Goal: Transaction & Acquisition: Purchase product/service

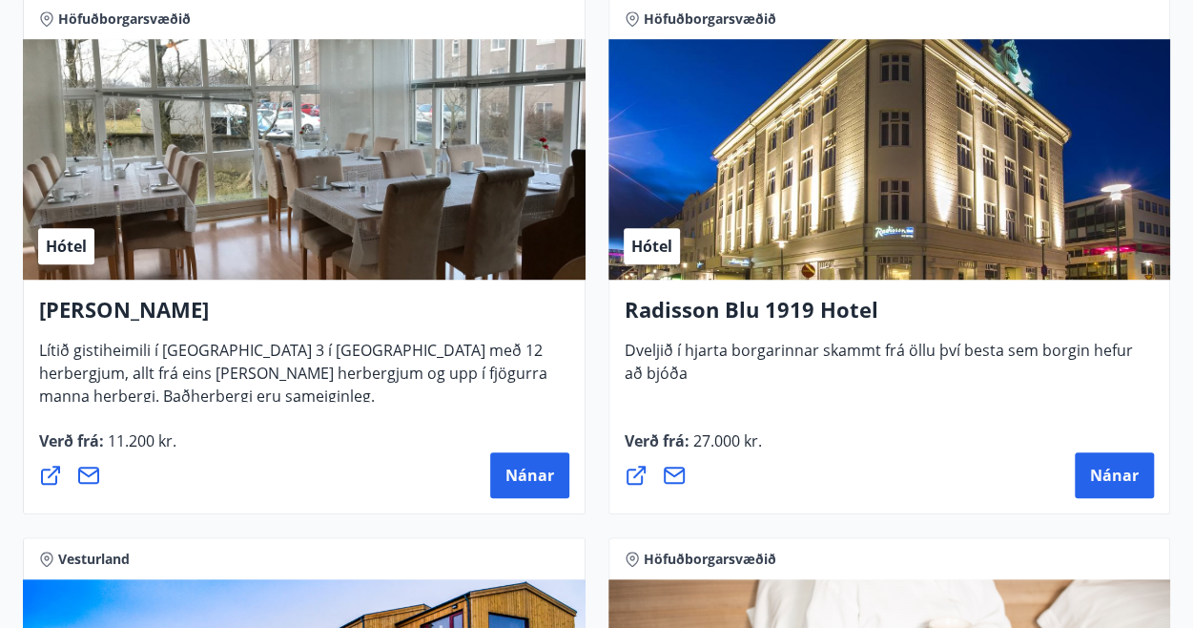
scroll to position [4124, 0]
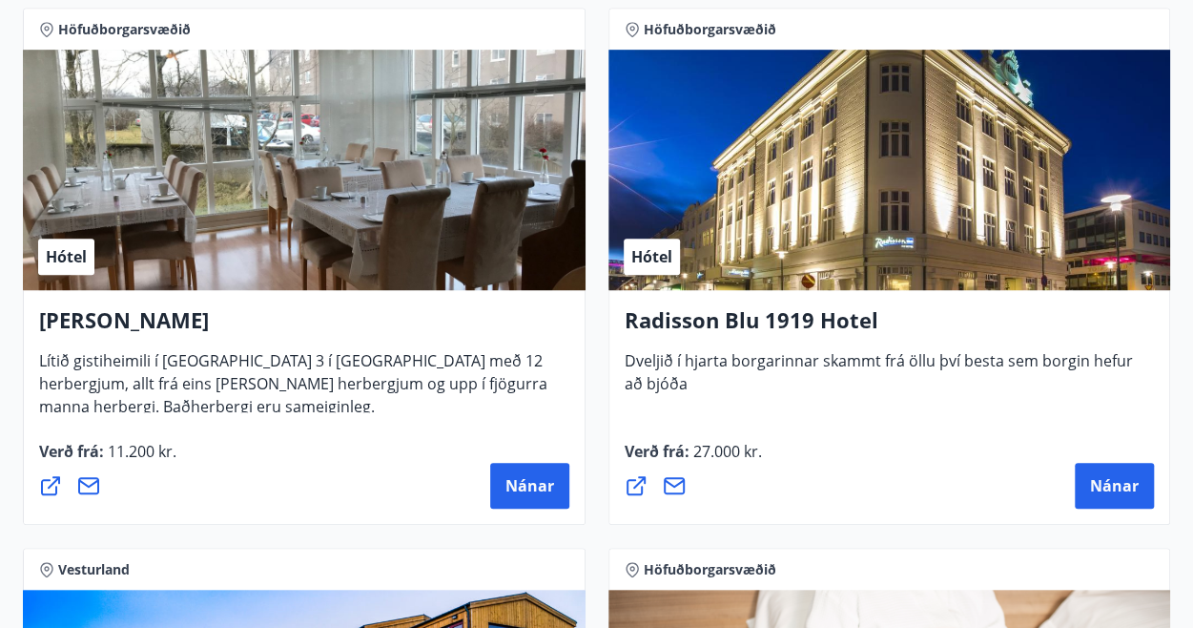
click at [731, 165] on div "Hótel" at bounding box center [890, 170] width 563 height 240
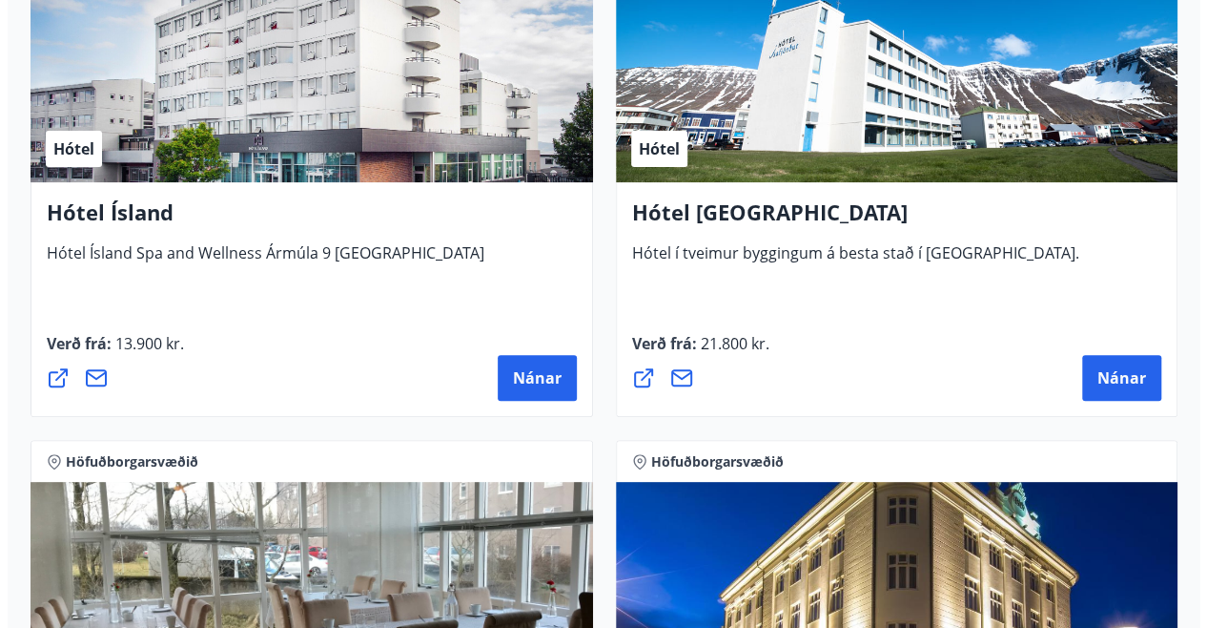
scroll to position [3691, 0]
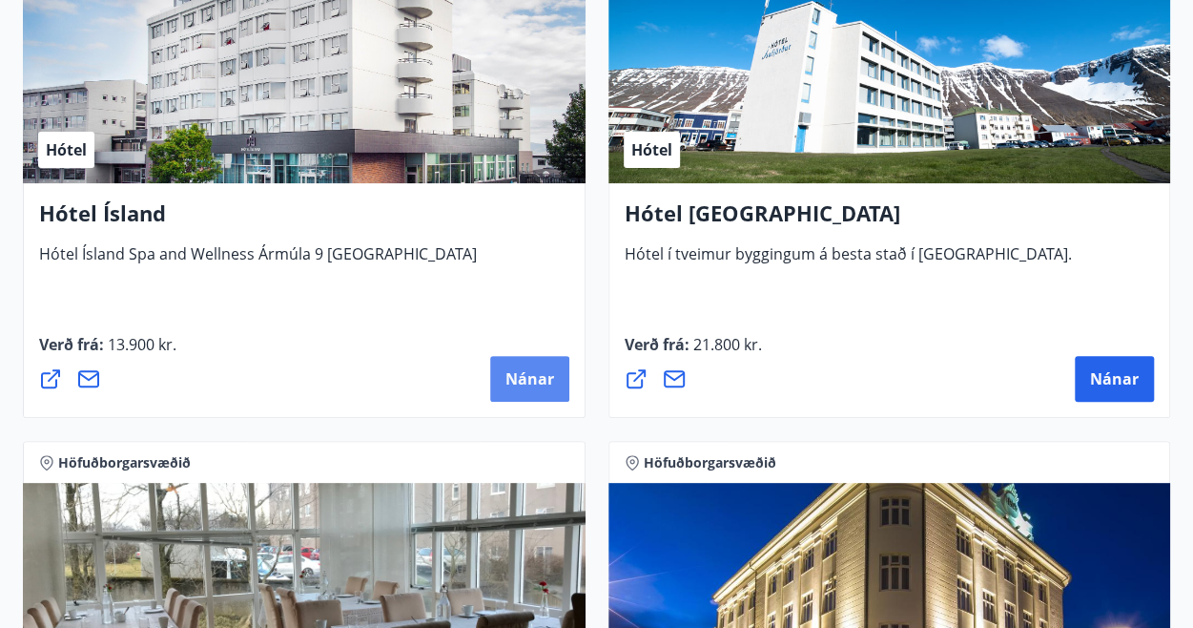
click at [515, 377] on span "Nánar" at bounding box center [530, 378] width 49 height 21
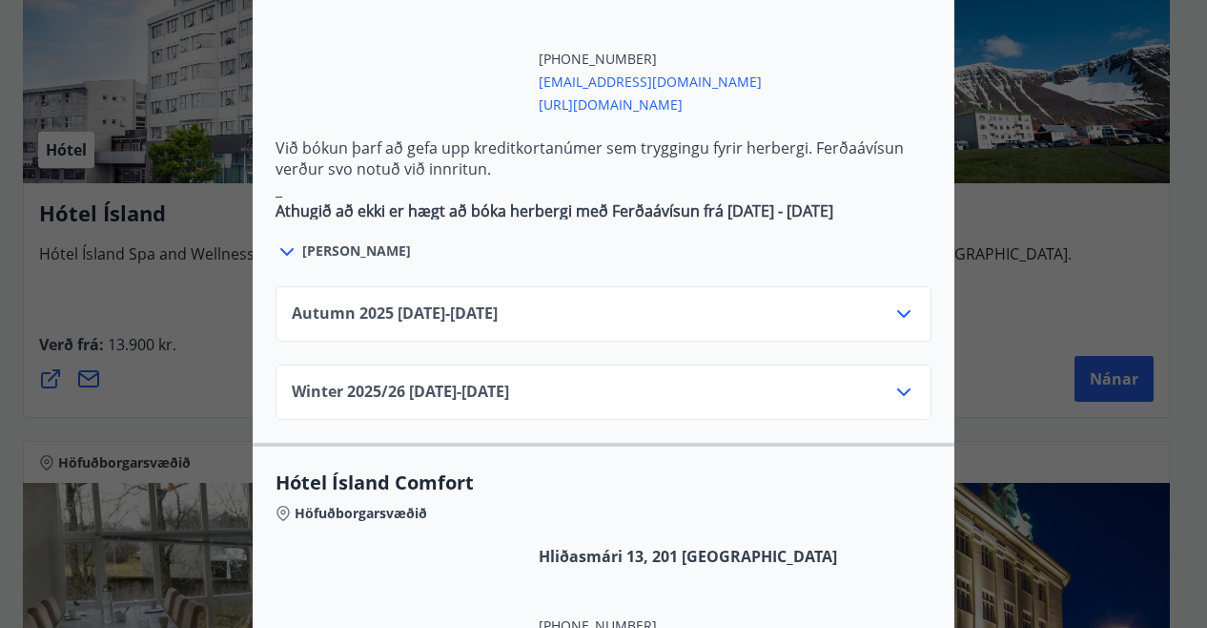
scroll to position [1203, 0]
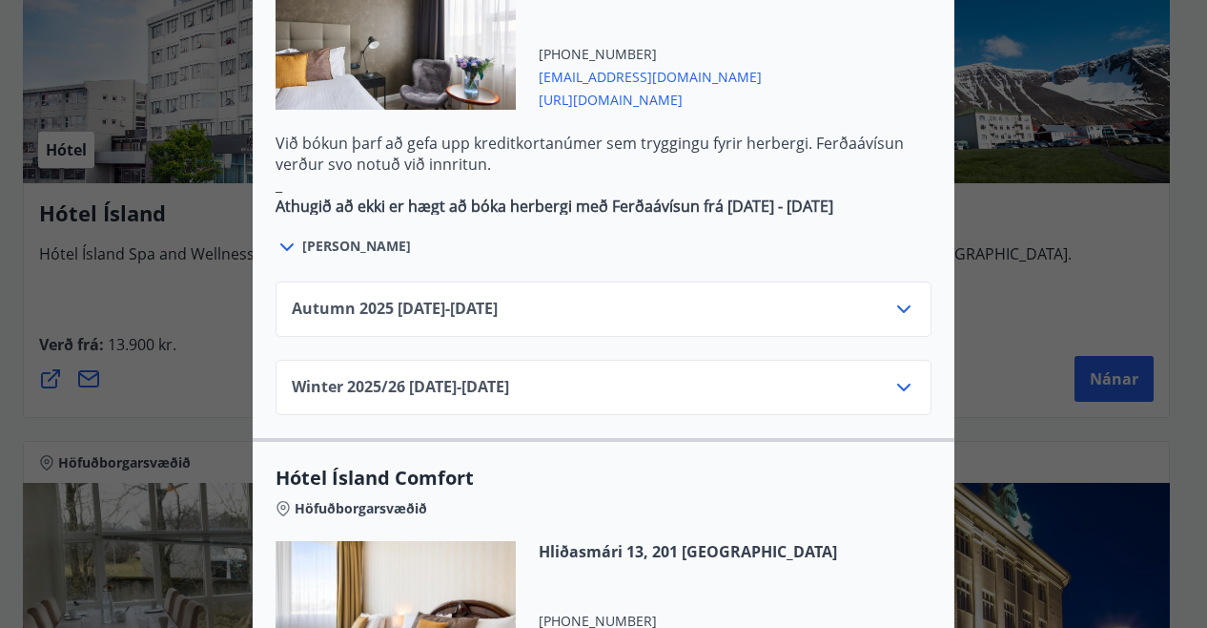
click at [429, 298] on span "Autumn 2025 01.10.25 - 28.10.25" at bounding box center [395, 309] width 206 height 23
click at [902, 298] on icon at bounding box center [904, 309] width 23 height 23
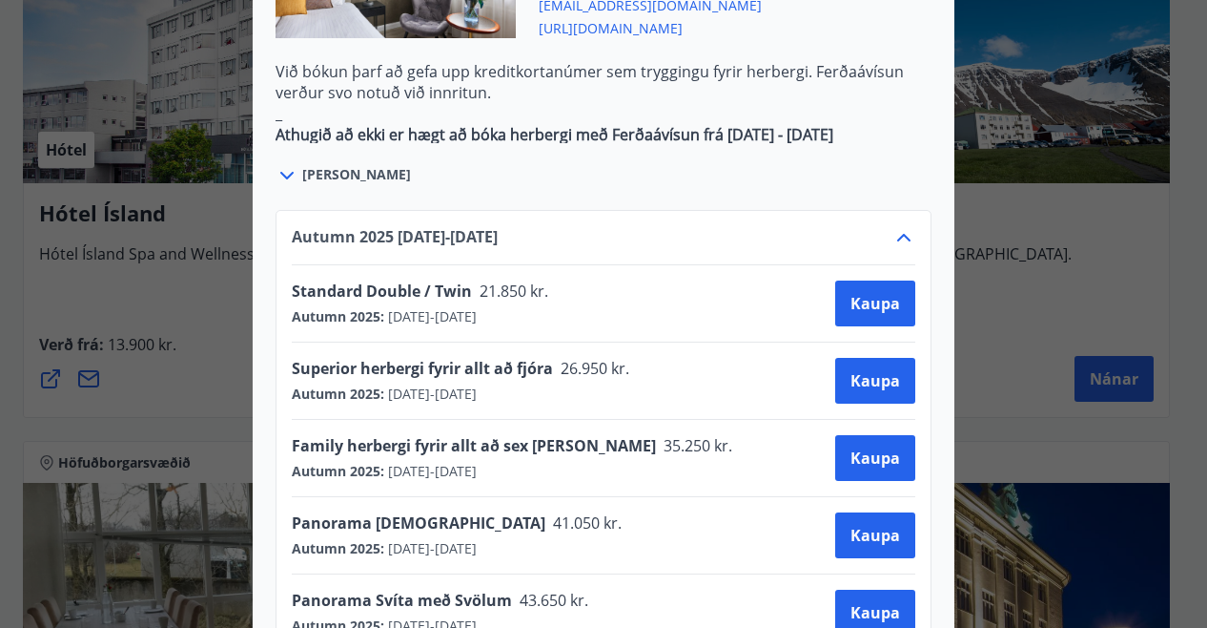
scroll to position [1276, 0]
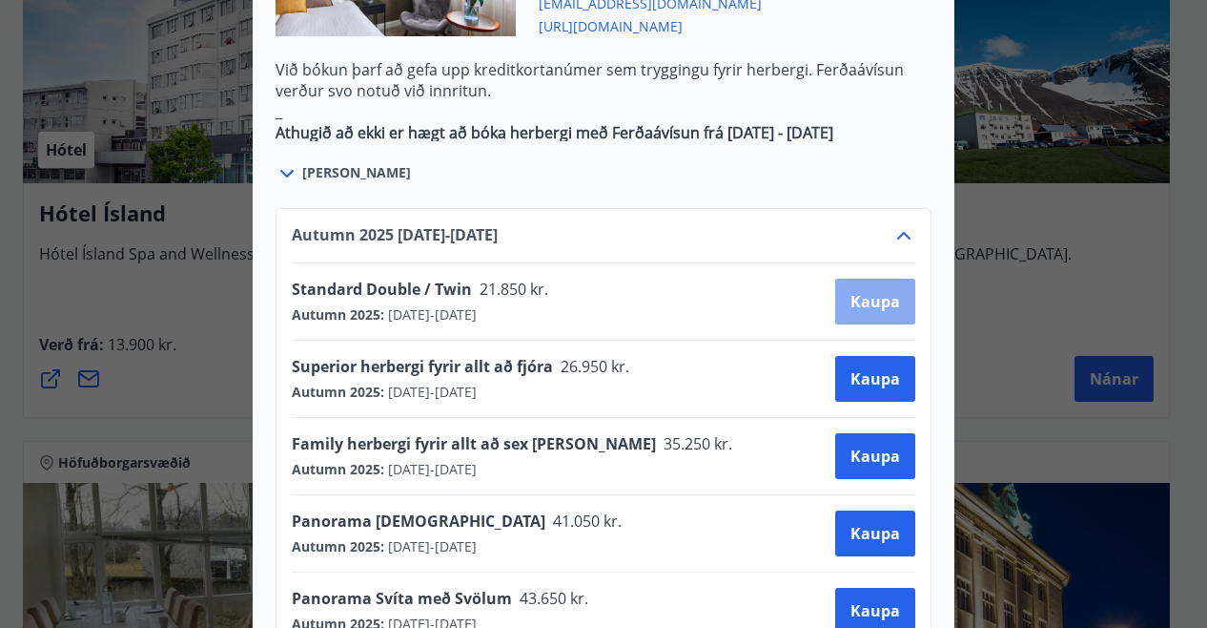
click at [874, 291] on span "Kaupa" at bounding box center [876, 301] width 50 height 21
